Goal: Find specific page/section: Find specific page/section

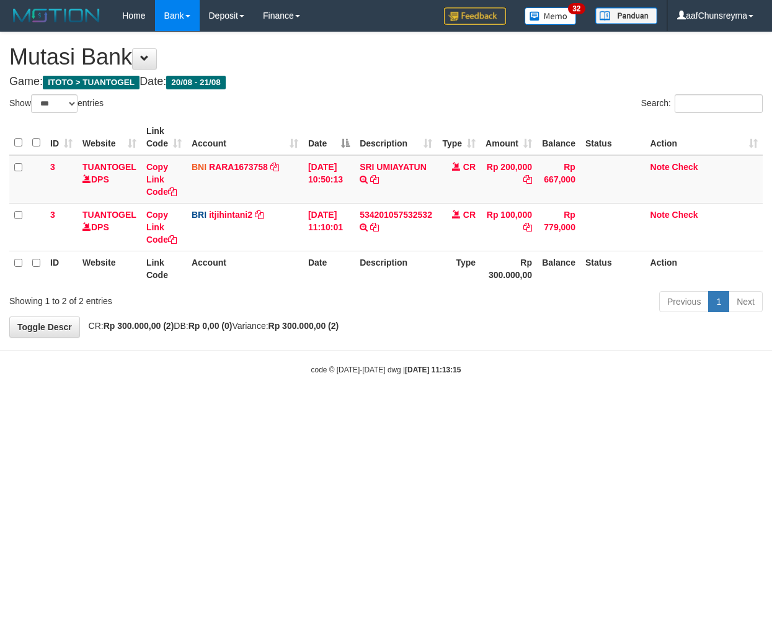
select select "***"
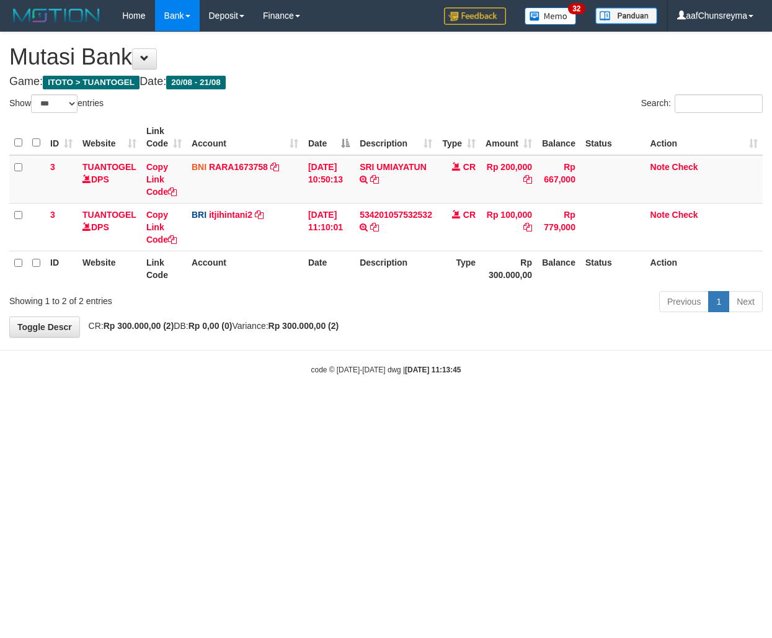
select select "***"
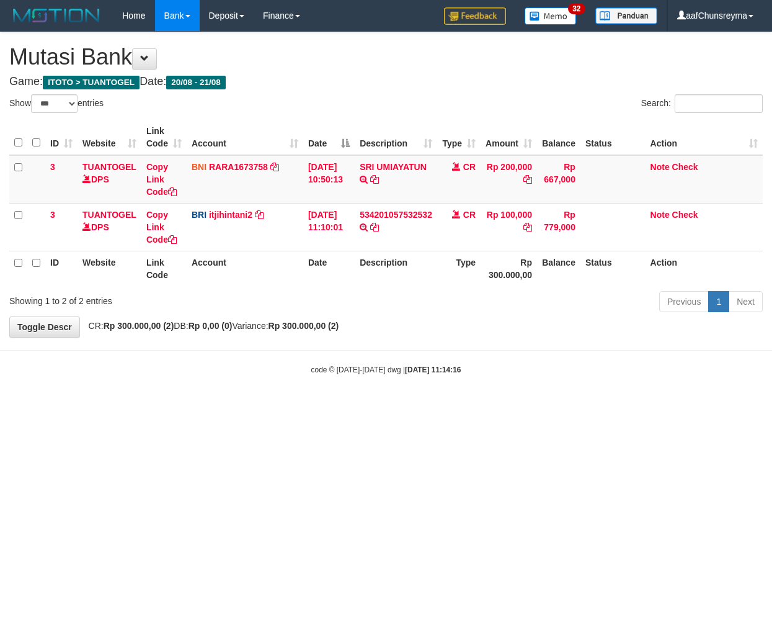
select select "***"
